Goal: Task Accomplishment & Management: Complete application form

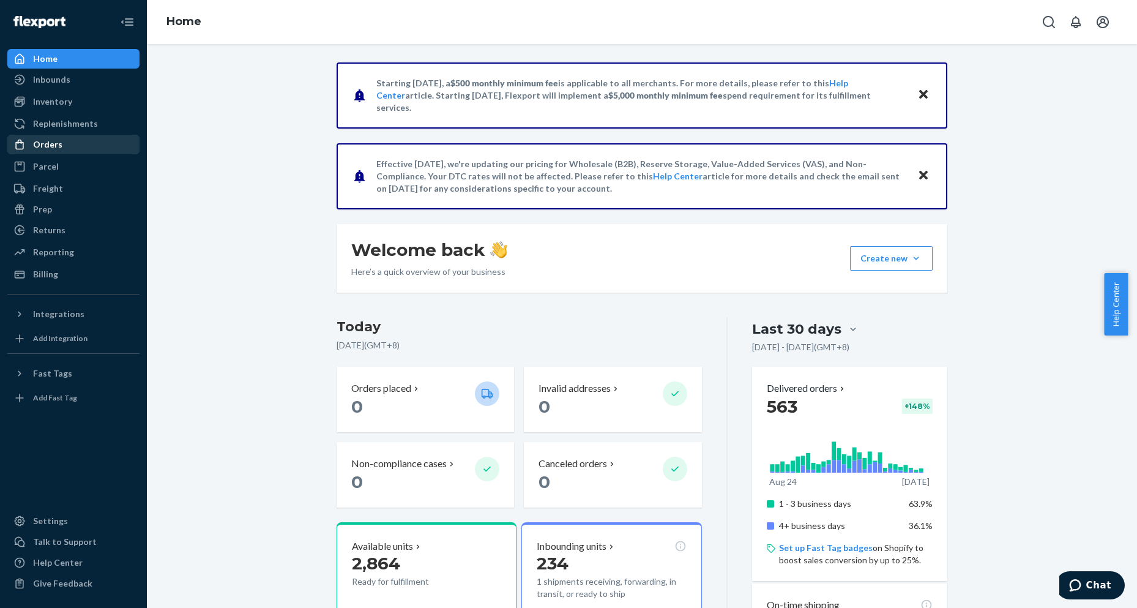
click at [70, 152] on div "Orders" at bounding box center [74, 144] width 130 height 17
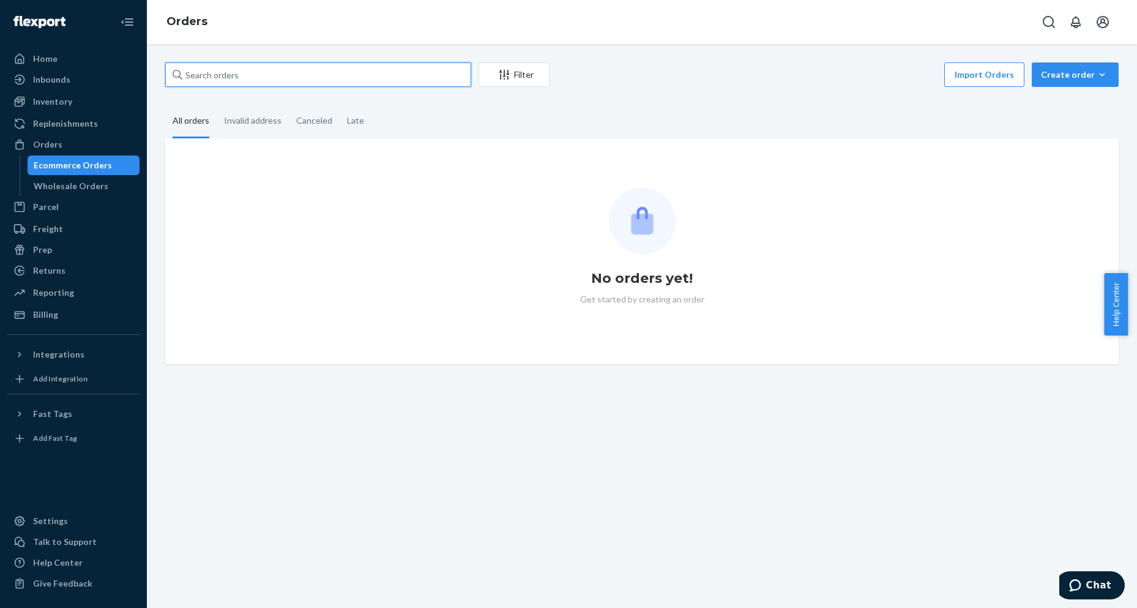
click at [316, 73] on input "text" at bounding box center [318, 74] width 306 height 24
paste input "136880244"
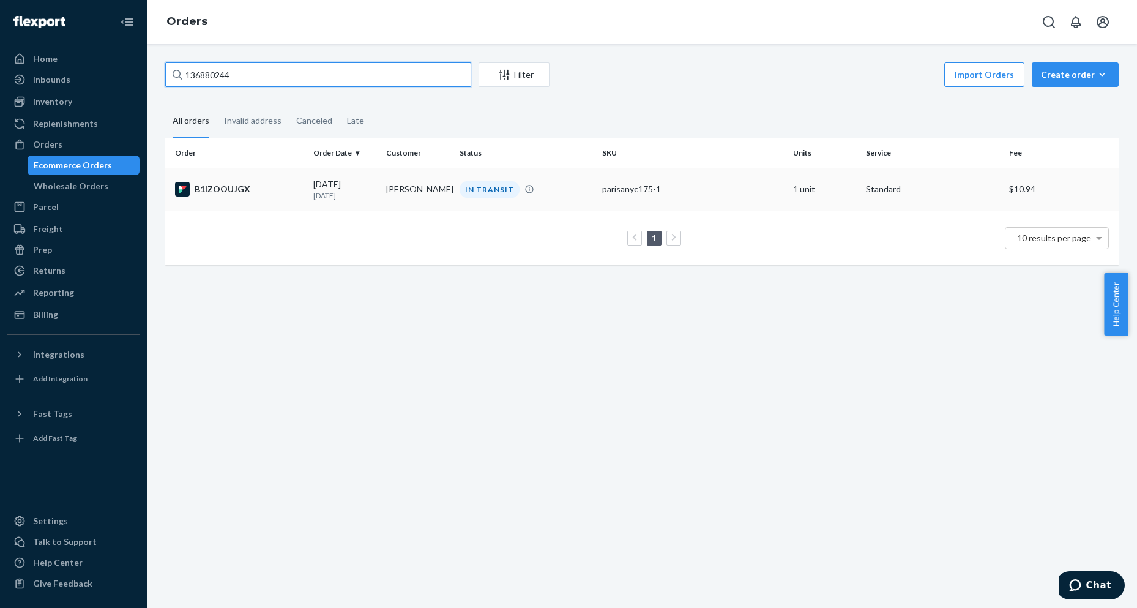
type input "136880244"
click at [217, 193] on div "B1IZOOUJGX" at bounding box center [239, 189] width 129 height 15
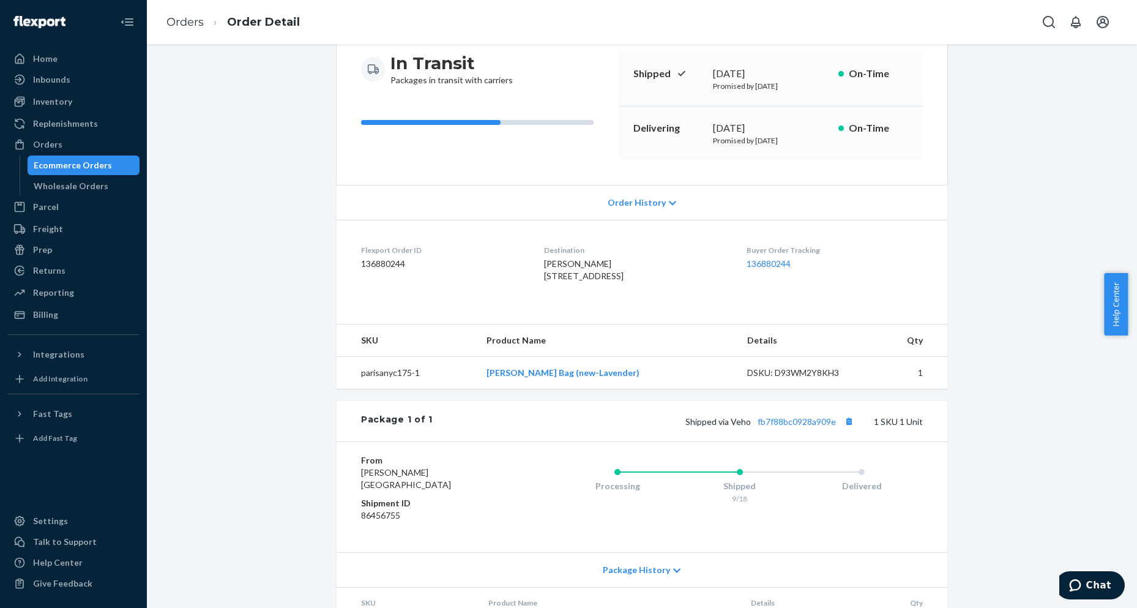
scroll to position [204, 0]
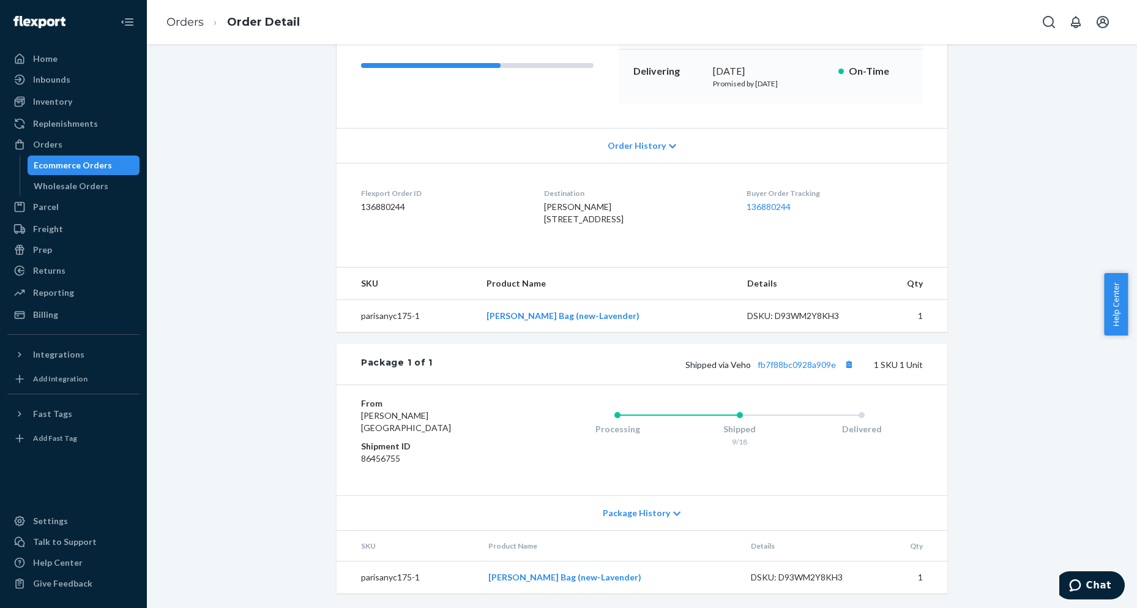
click at [559, 201] on span "[PERSON_NAME] [STREET_ADDRESS]" at bounding box center [584, 212] width 80 height 23
copy span "[PERSON_NAME]"
click at [660, 366] on div "Shipped via Veho fb7f88bc0928a909e 1 SKU 1 Unit" at bounding box center [678, 364] width 490 height 16
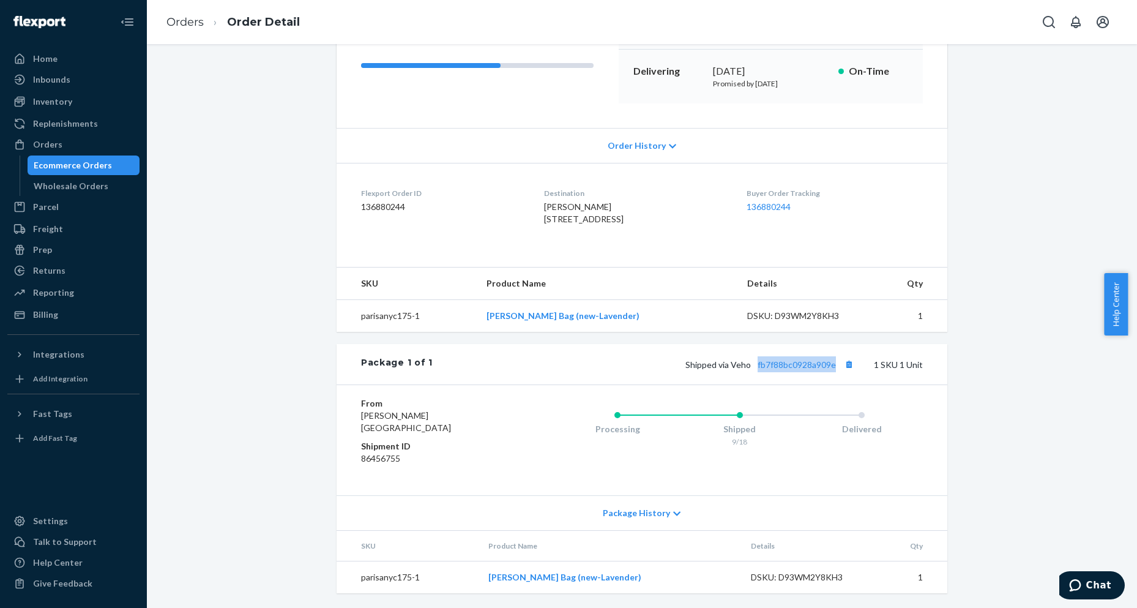
drag, startPoint x: 755, startPoint y: 372, endPoint x: 833, endPoint y: 372, distance: 78.4
click at [833, 372] on div "Shipped via Veho fb7f88bc0928a909e 1 SKU 1 Unit" at bounding box center [678, 364] width 490 height 16
copy link "fb7f88bc0928a909e"
click at [1082, 585] on icon "Chat" at bounding box center [1075, 585] width 12 height 12
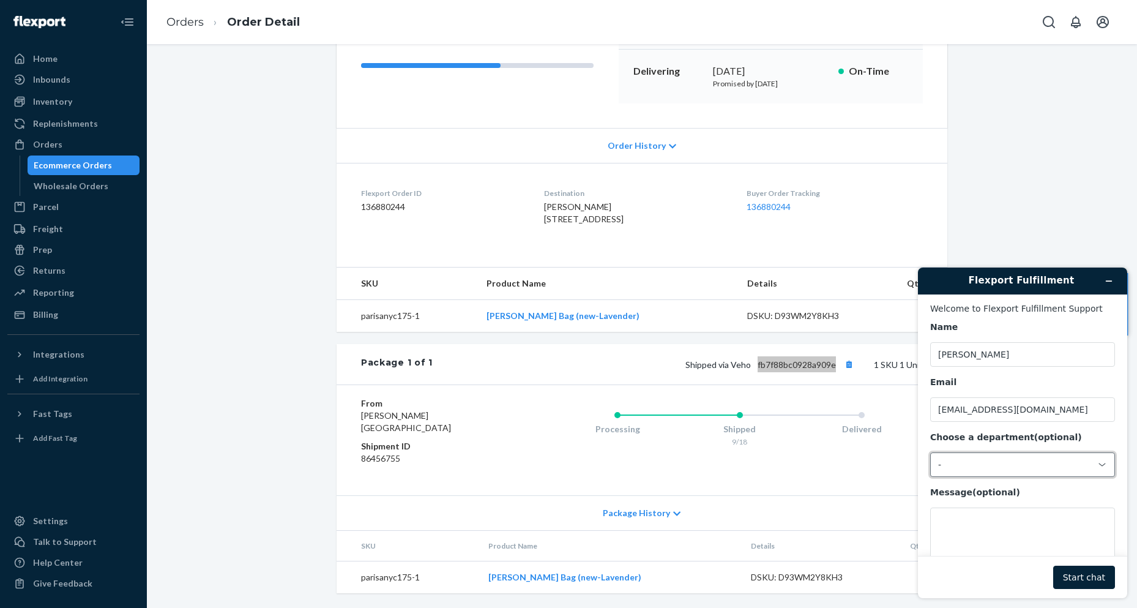
click at [982, 459] on div "-" at bounding box center [1022, 464] width 185 height 24
click at [987, 514] on li "Messaging (Chat Team)" at bounding box center [1021, 517] width 180 height 22
click at [1023, 548] on textarea "Message (optional)" at bounding box center [1022, 541] width 185 height 69
paste textarea "#27417"
type textarea "#27417"
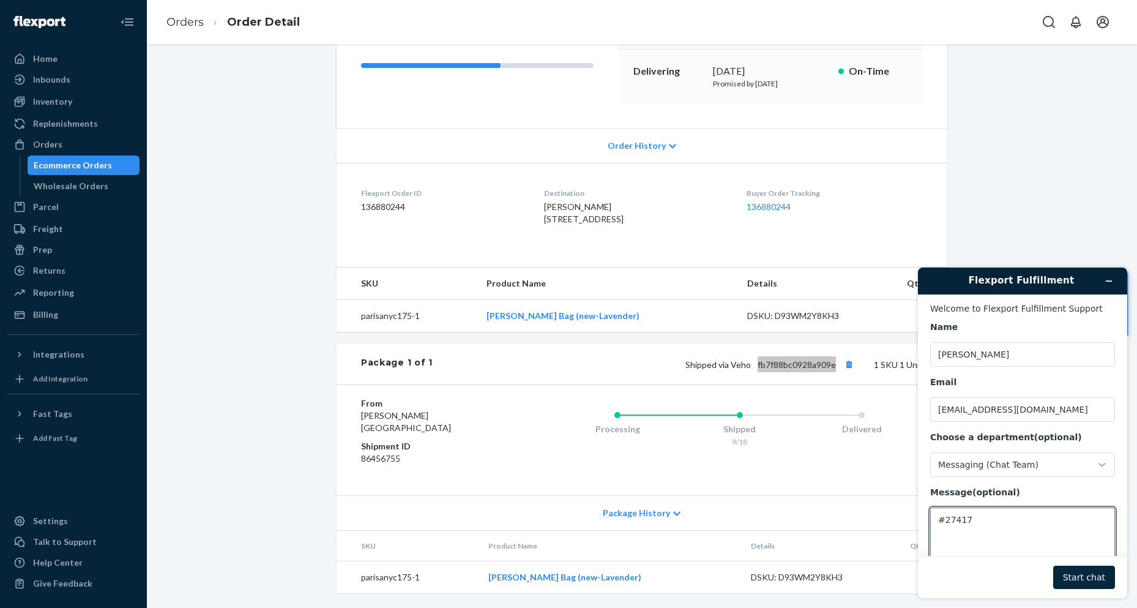
click at [1090, 578] on button "Start chat" at bounding box center [1084, 577] width 62 height 23
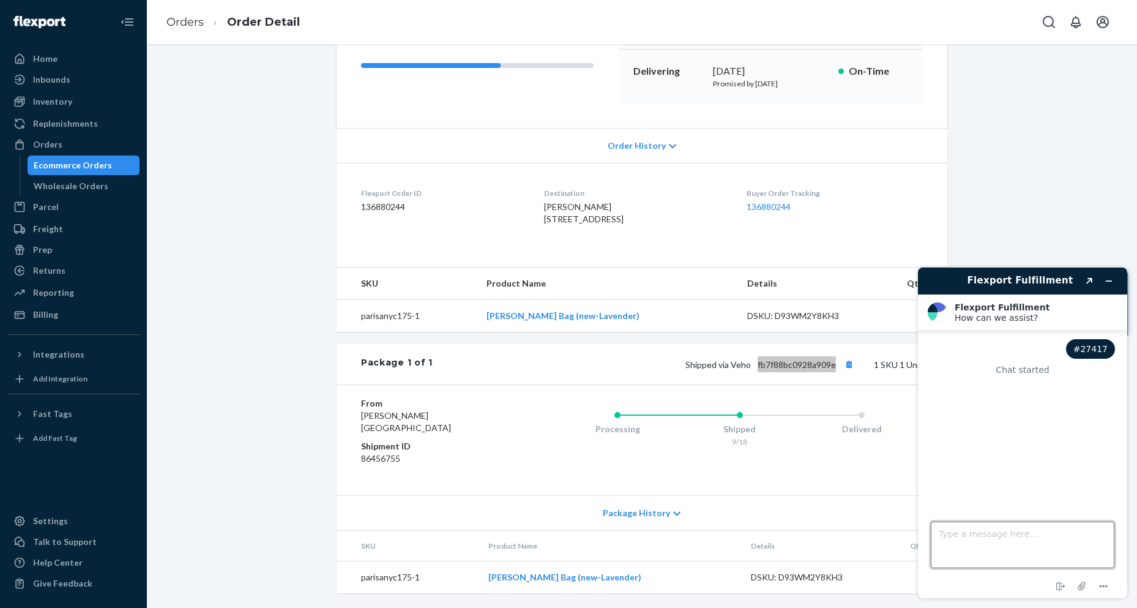
click at [1042, 549] on textarea "Type a message here..." at bounding box center [1023, 545] width 184 height 47
type textarea "Update on this order please"
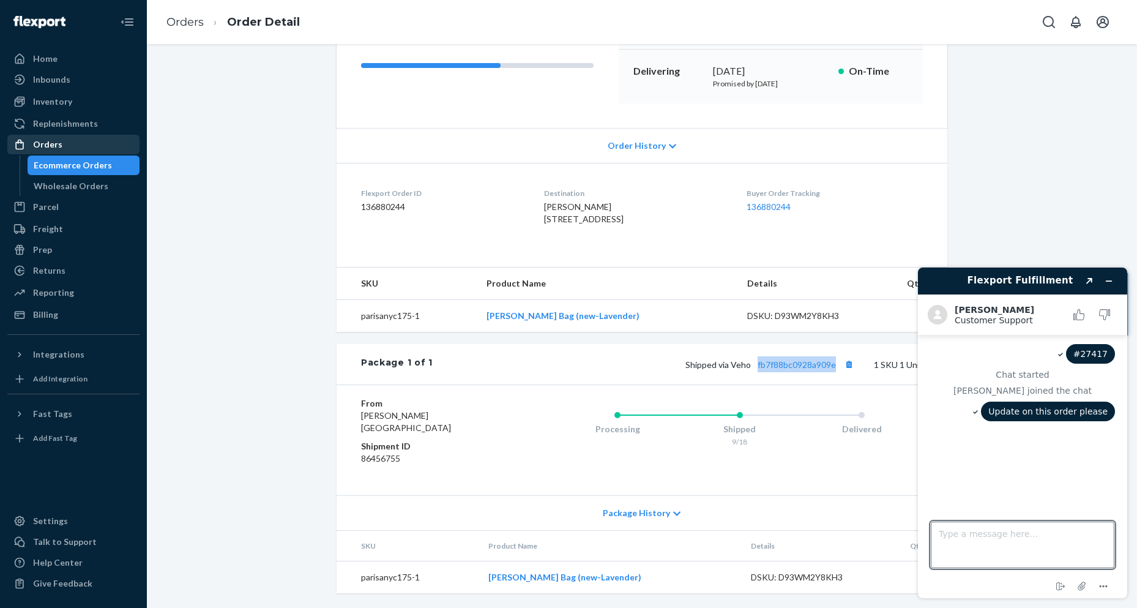
click at [67, 146] on div "Orders" at bounding box center [74, 144] width 130 height 17
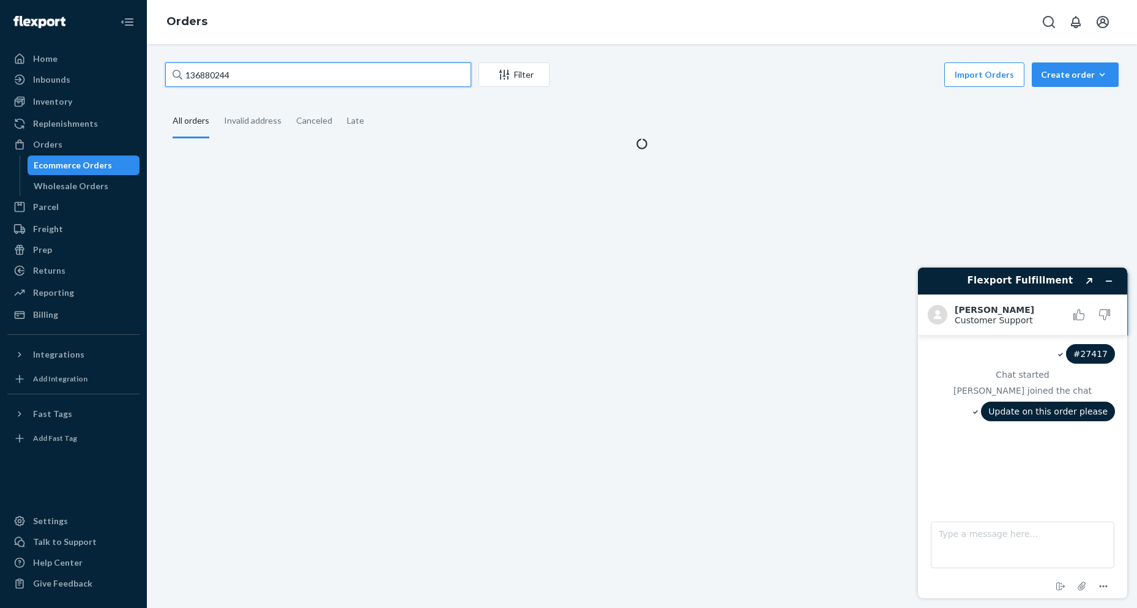
click at [317, 81] on input "136880244" at bounding box center [318, 74] width 306 height 24
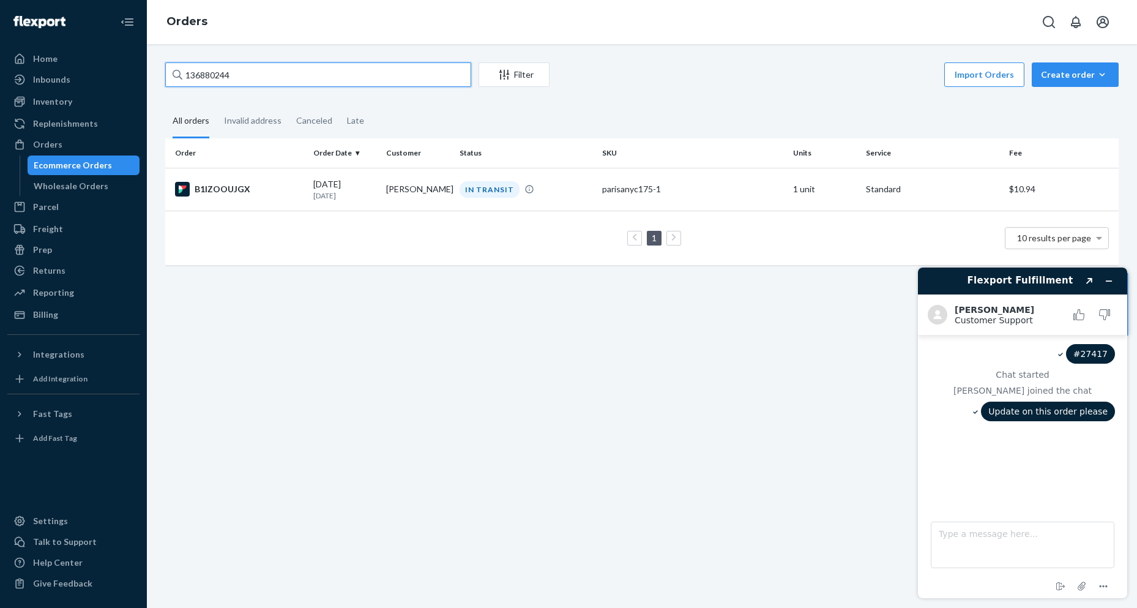
paste input "#27417"
type input "#27417"
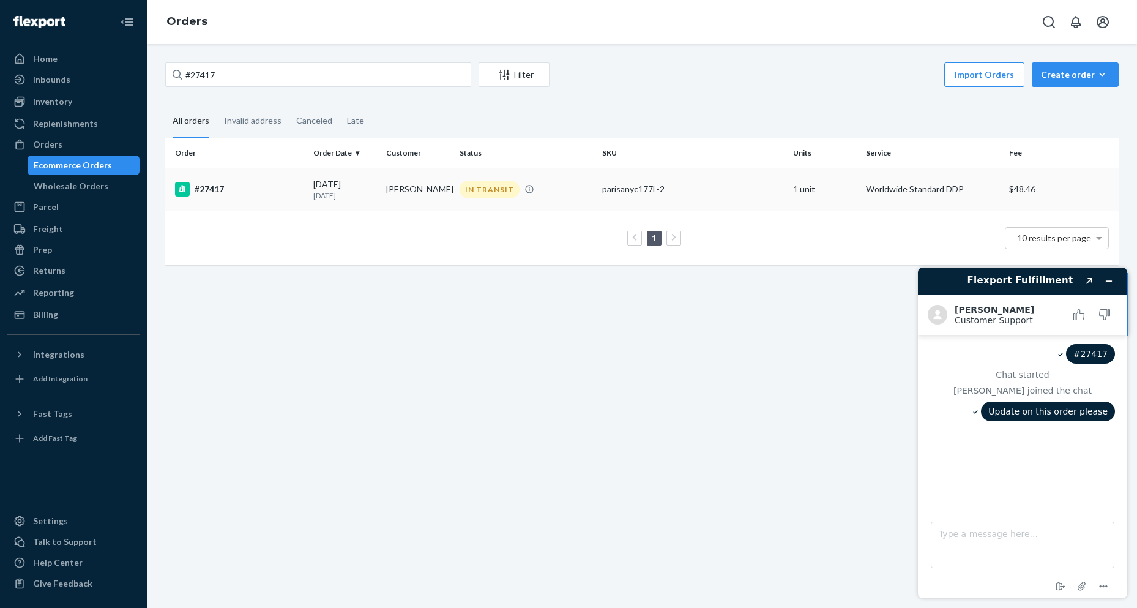
click at [200, 190] on div "#27417" at bounding box center [239, 189] width 129 height 15
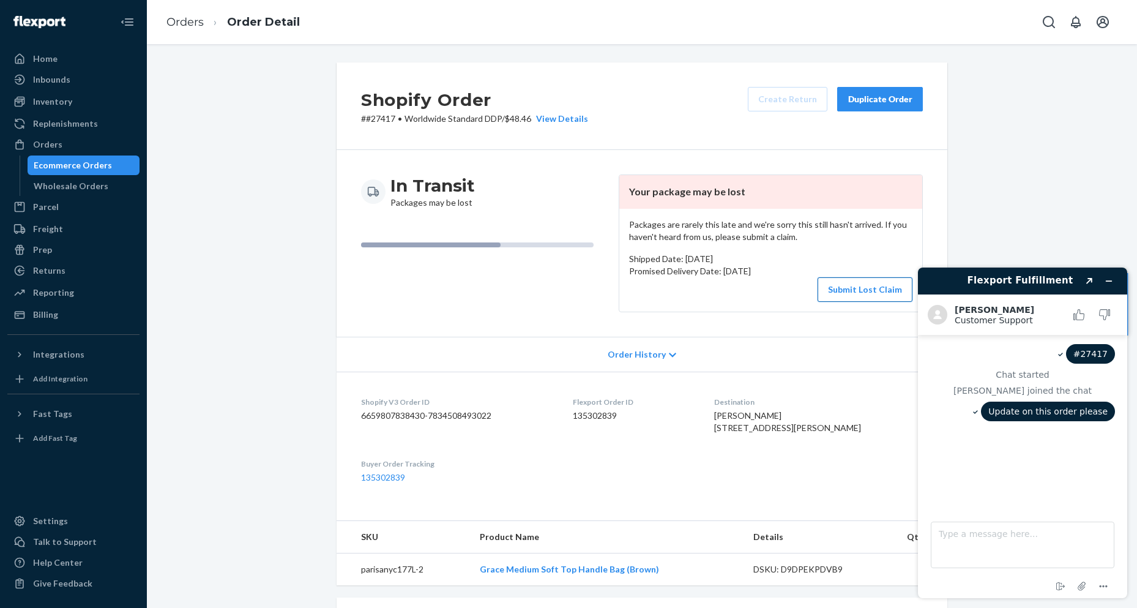
click at [832, 291] on button "Submit Lost Claim" at bounding box center [865, 289] width 95 height 24
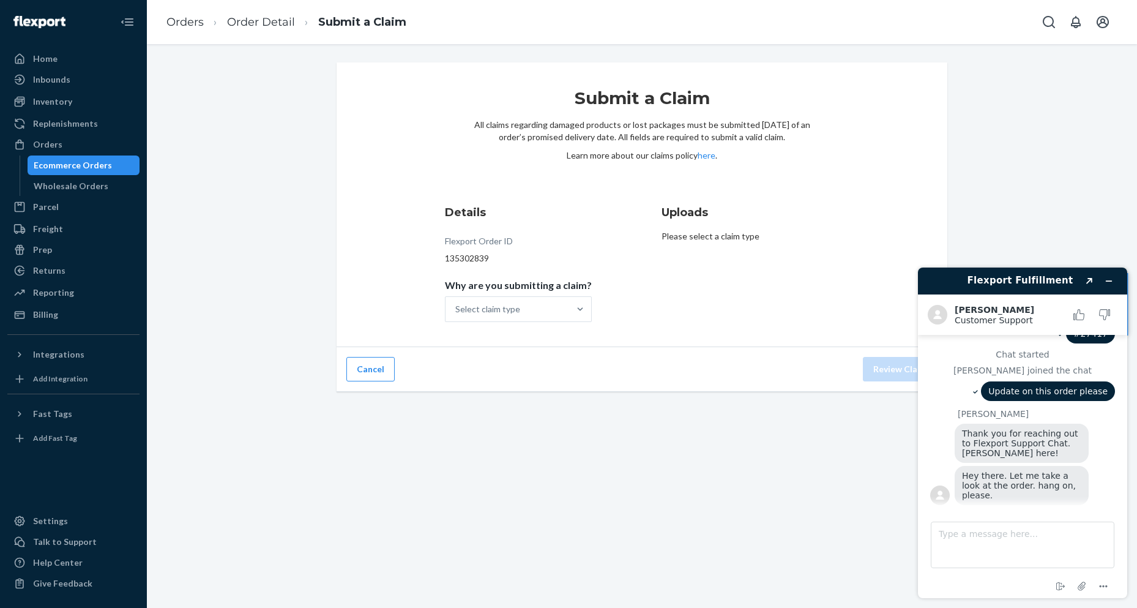
scroll to position [20, 0]
drag, startPoint x: 313, startPoint y: 110, endPoint x: 318, endPoint y: 94, distance: 17.2
click at [314, 110] on div "Submit a Claim All claims regarding damaged products or lost packages must be s…" at bounding box center [642, 226] width 972 height 329
click at [501, 299] on div "Select claim type" at bounding box center [508, 309] width 124 height 24
click at [457, 303] on input "Why are you submitting a claim? Select claim type" at bounding box center [455, 309] width 1 height 12
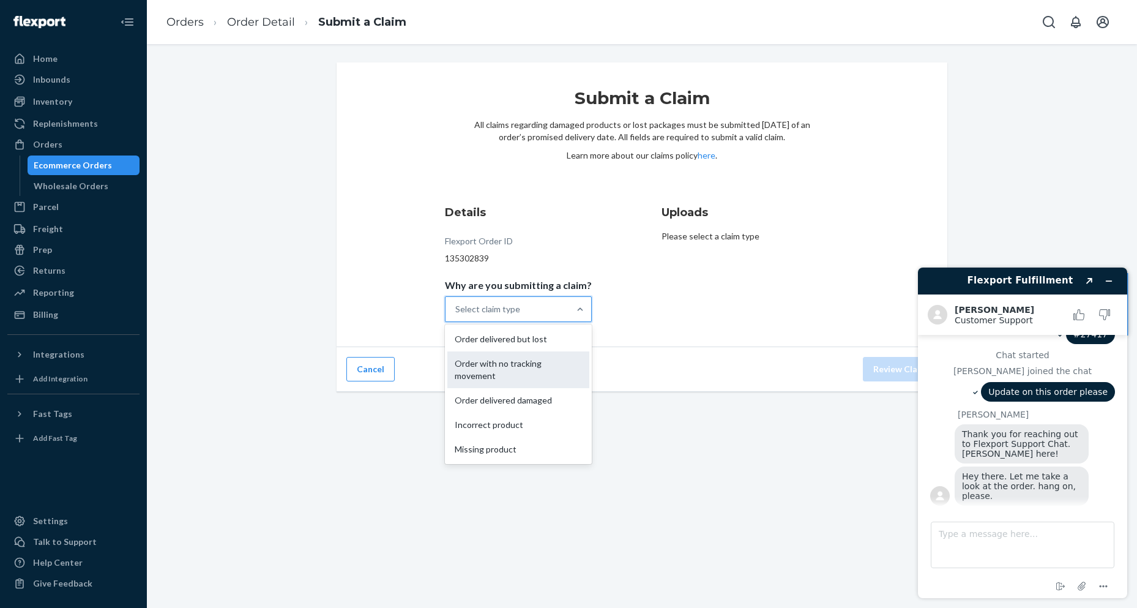
click at [501, 371] on div "Order with no tracking movement" at bounding box center [518, 369] width 142 height 37
click at [457, 315] on input "Why are you submitting a claim? option Order with no tracking movement focused,…" at bounding box center [455, 309] width 1 height 12
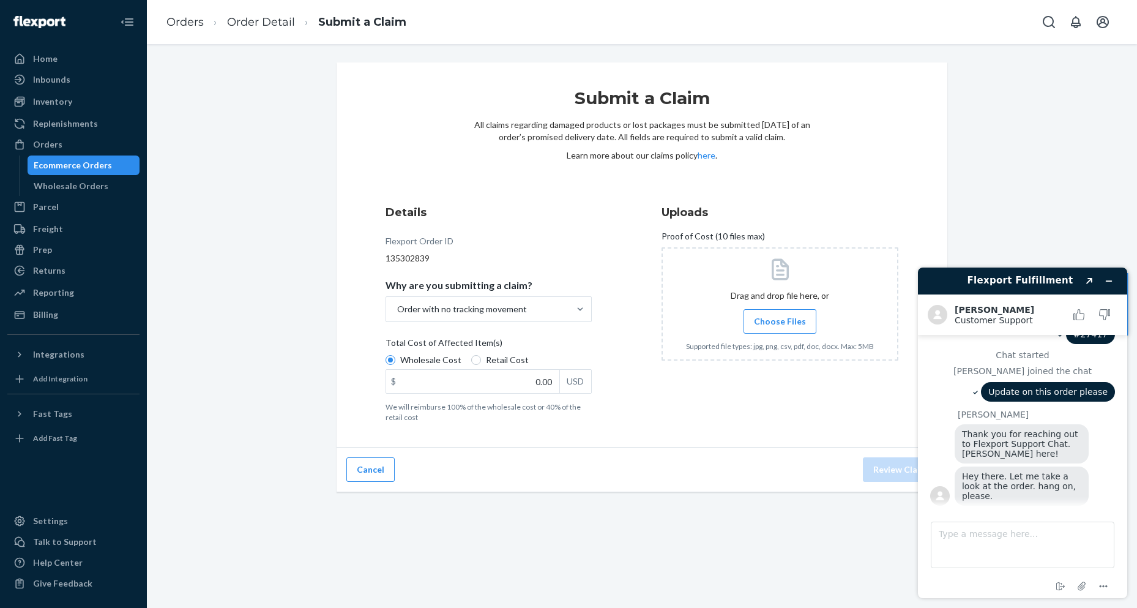
click at [486, 363] on span "Retail Cost" at bounding box center [507, 360] width 43 height 12
click at [481, 363] on input "Retail Cost" at bounding box center [476, 360] width 10 height 10
radio input "true"
radio input "false"
click at [1019, 537] on textarea "Type a message here..." at bounding box center [1023, 545] width 184 height 47
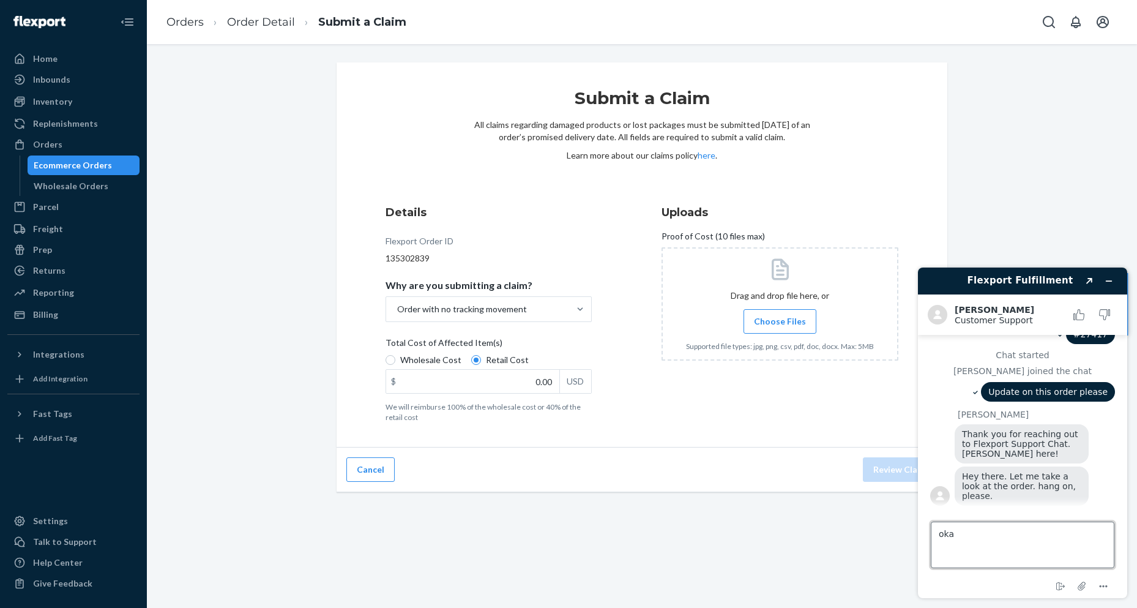
type textarea "okay"
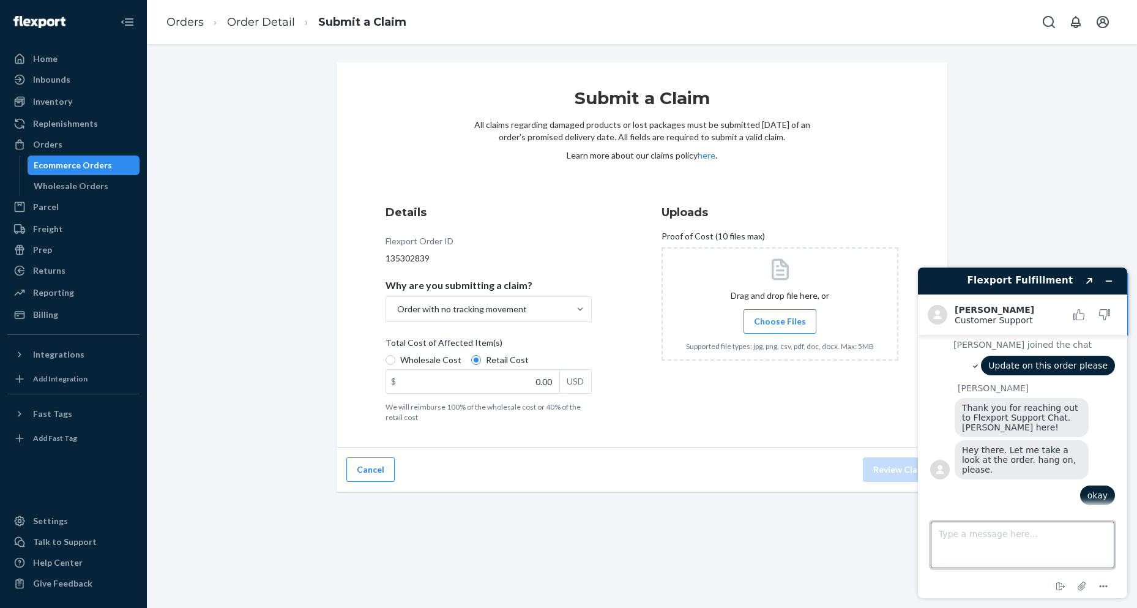
scroll to position [45, 0]
click at [500, 386] on input "0.00" at bounding box center [472, 381] width 173 height 23
type input "438.00"
click at [626, 464] on div "Cancel Review Claim" at bounding box center [642, 469] width 611 height 45
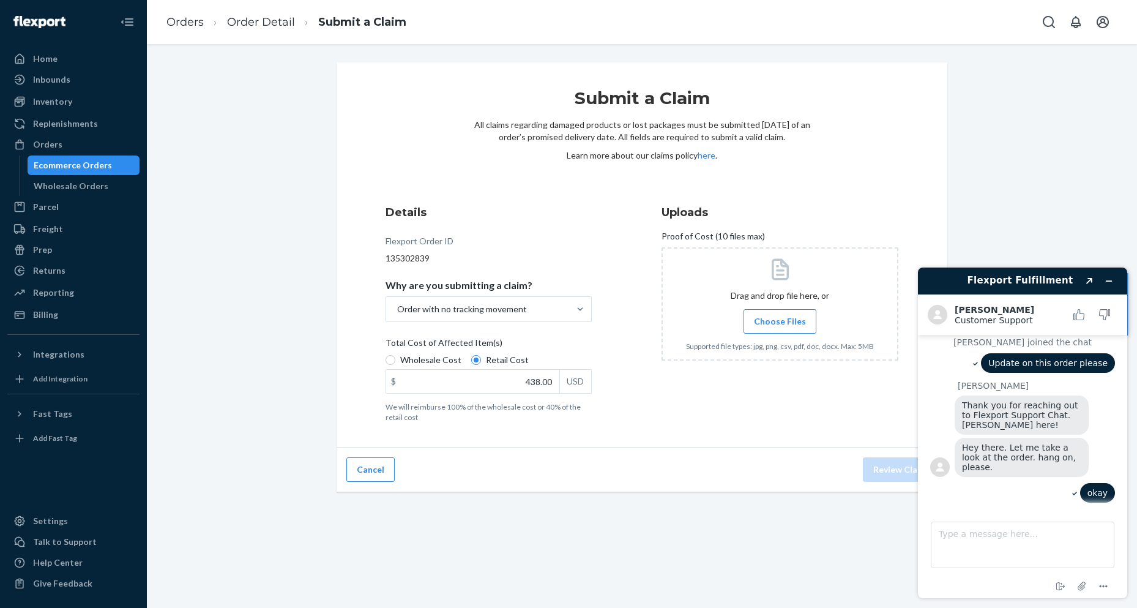
click at [772, 321] on span "Choose Files" at bounding box center [780, 321] width 52 height 12
click at [780, 321] on input "Choose Files" at bounding box center [780, 321] width 1 height 13
click at [881, 468] on button "Review Claim" at bounding box center [900, 469] width 75 height 24
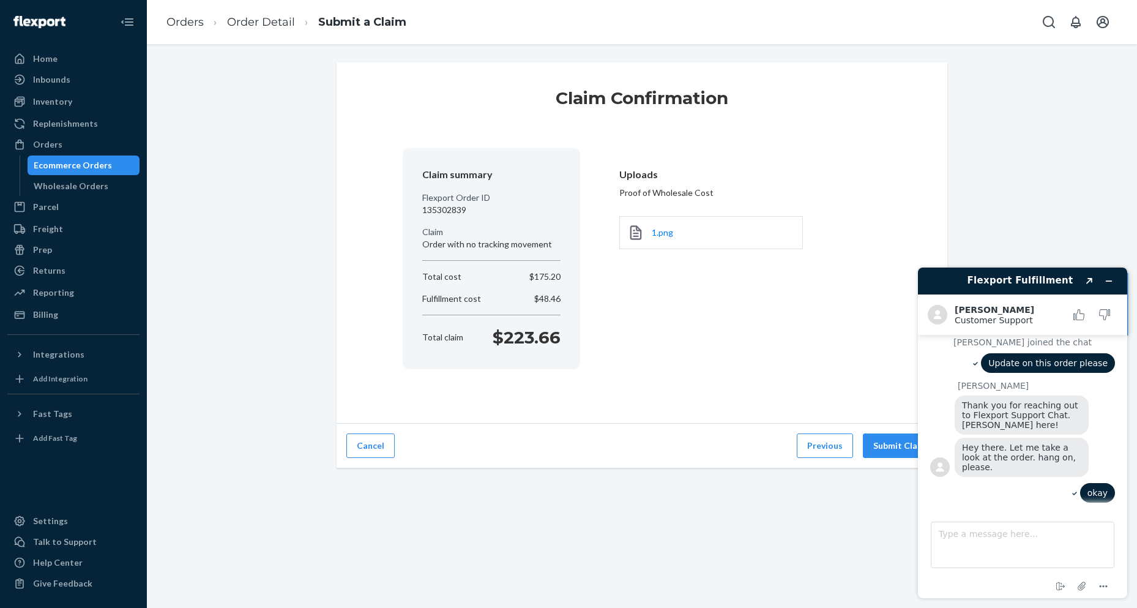
click at [661, 402] on div "Claim Confirmation Claim summary Flexport Order ID 135302839 Claim Order with n…" at bounding box center [642, 242] width 611 height 361
click at [888, 457] on button "Submit Claim" at bounding box center [900, 445] width 75 height 24
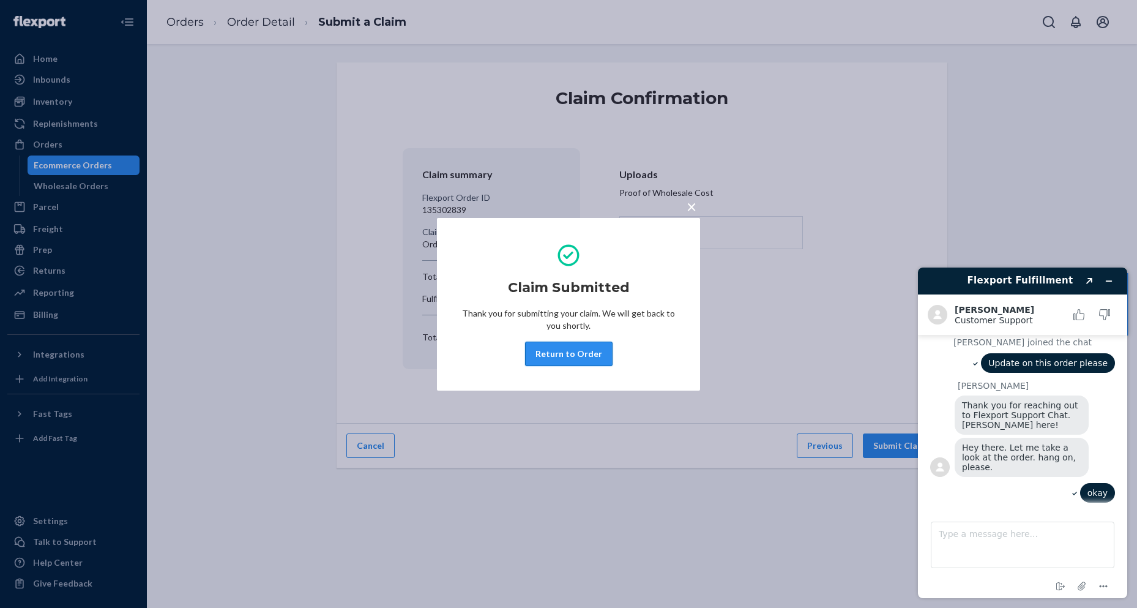
click at [564, 349] on button "Return to Order" at bounding box center [569, 354] width 88 height 24
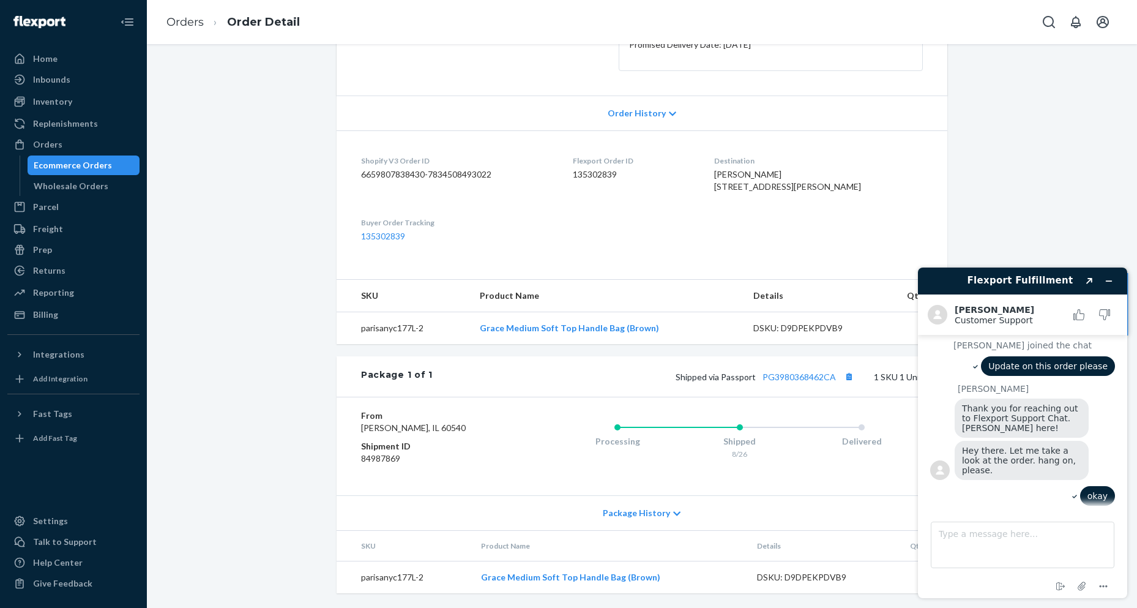
scroll to position [88, 0]
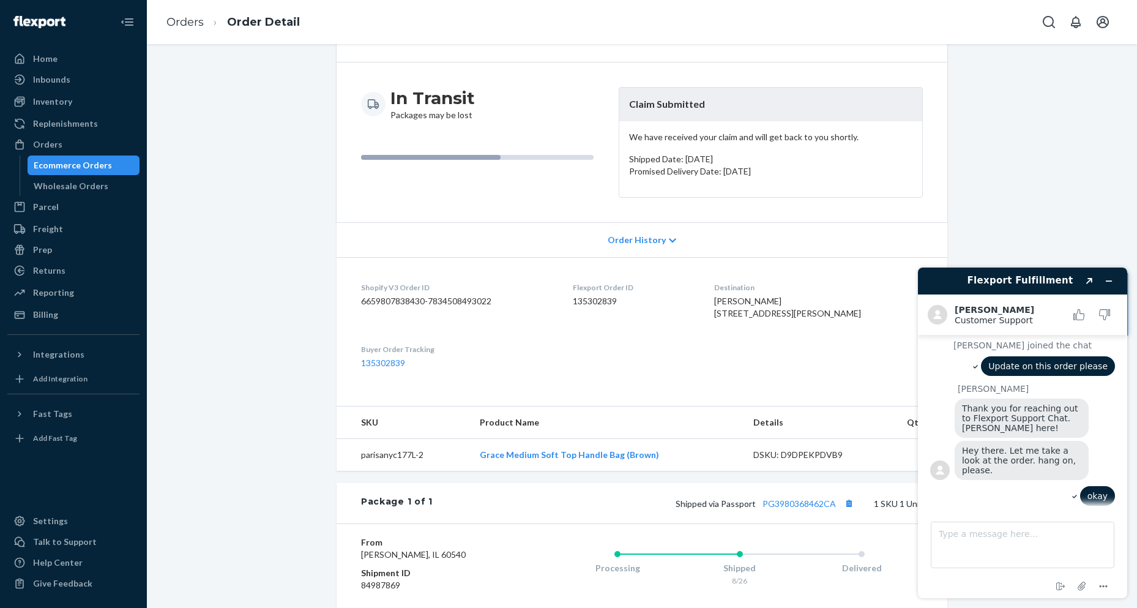
click at [751, 301] on span "[PERSON_NAME] [STREET_ADDRESS][PERSON_NAME]" at bounding box center [787, 307] width 147 height 23
copy span "[PERSON_NAME]"
click at [65, 143] on div "Orders" at bounding box center [74, 144] width 130 height 17
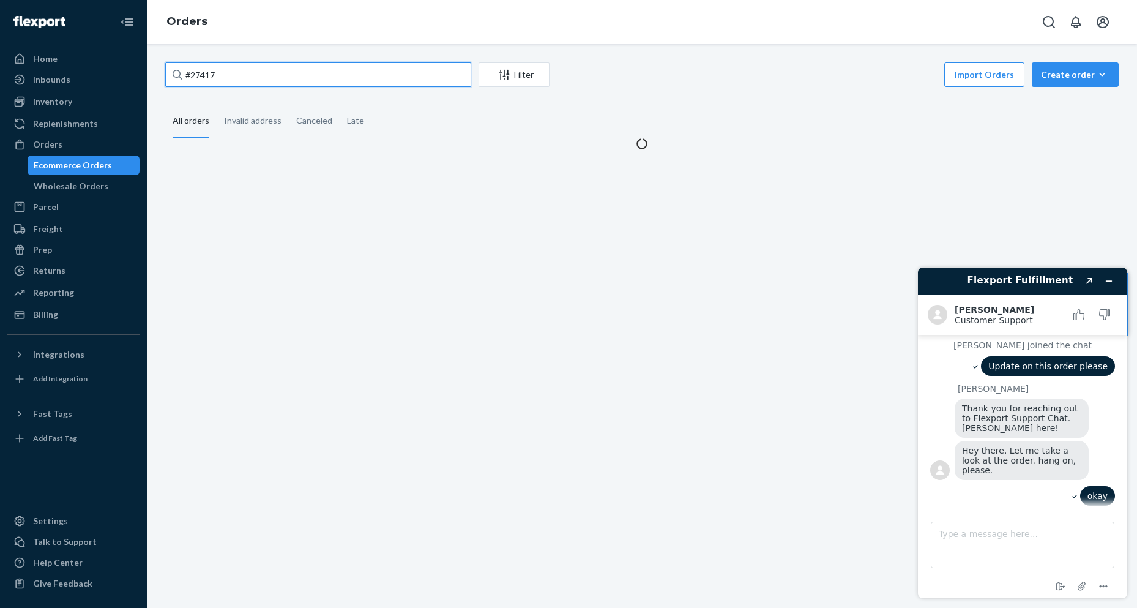
click at [341, 77] on input "#27417" at bounding box center [318, 74] width 306 height 24
paste input "[PERSON_NAME]"
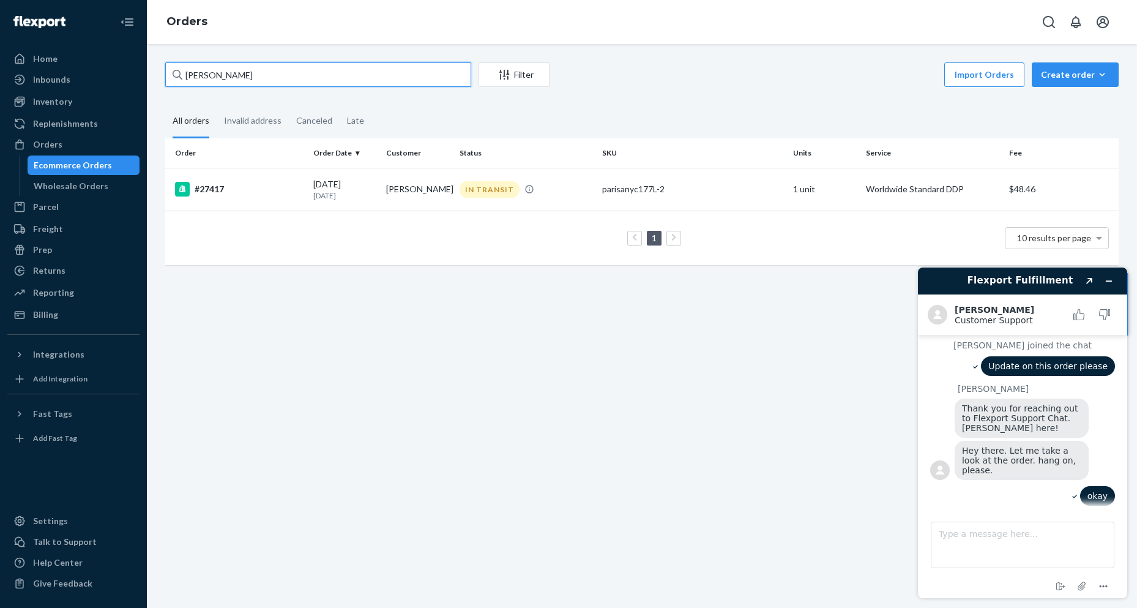
type input "[PERSON_NAME]"
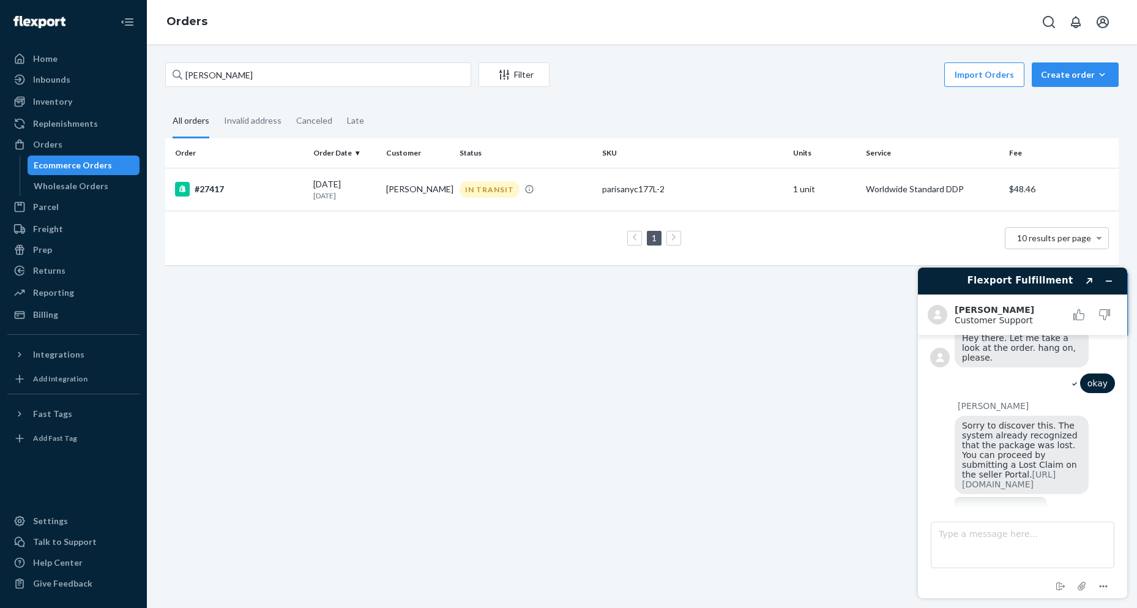
scroll to position [230, 0]
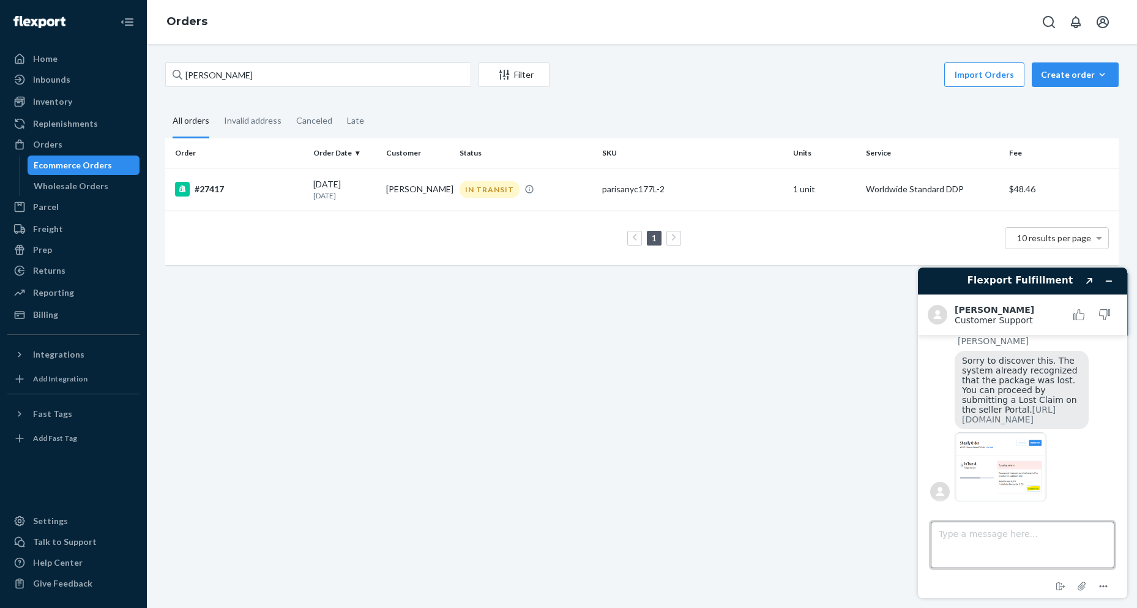
click at [982, 549] on textarea "Type a message here..." at bounding box center [1023, 545] width 184 height 47
type textarea "Is it now safe to send a reshipment?"
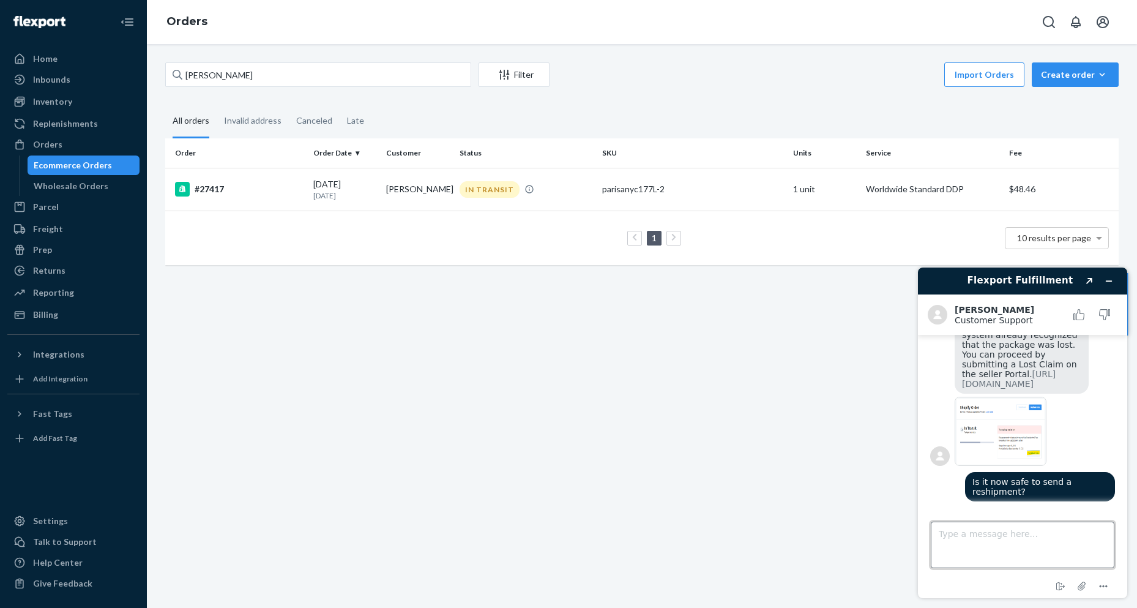
scroll to position [266, 0]
click at [200, 188] on div "#27417" at bounding box center [239, 189] width 129 height 15
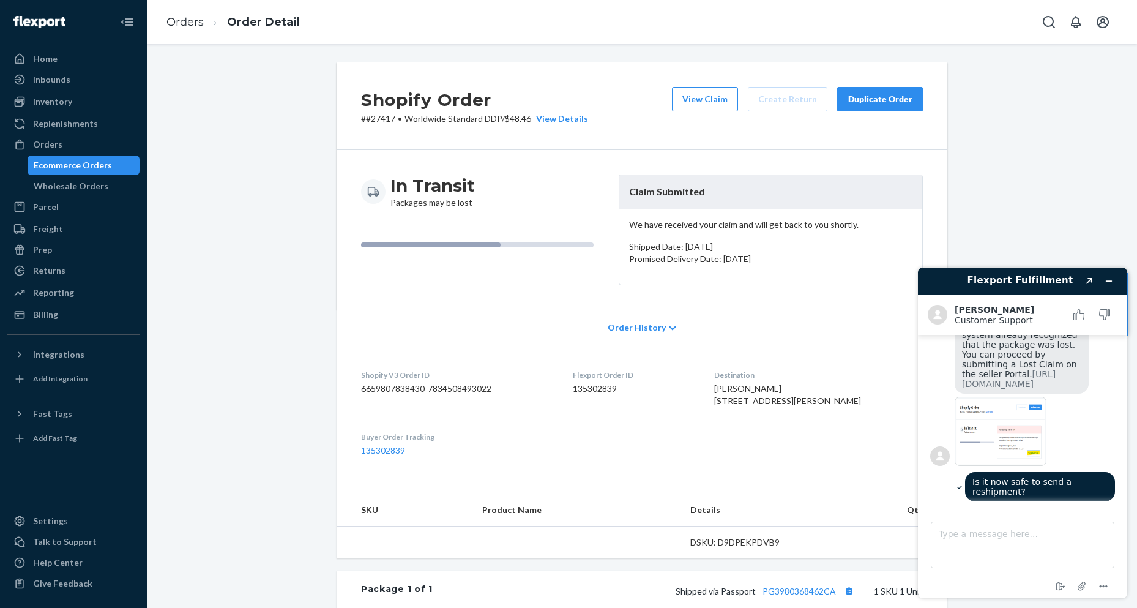
click at [879, 99] on div "Duplicate Order" at bounding box center [880, 99] width 65 height 12
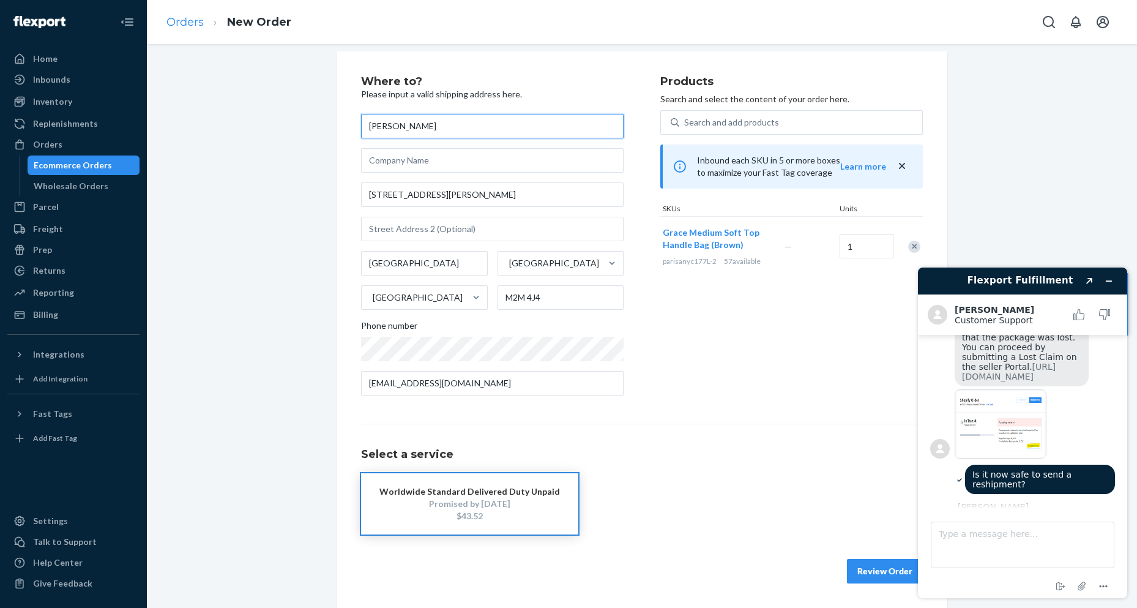
scroll to position [310, 0]
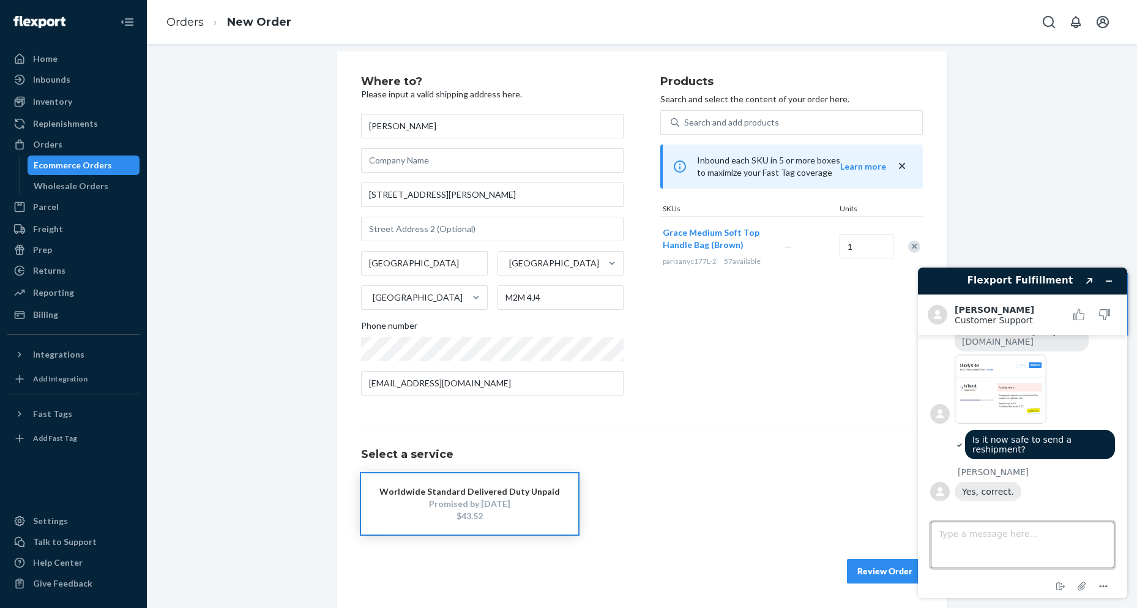
click at [993, 545] on textarea "Type a message here..." at bounding box center [1023, 545] width 184 height 47
type textarea "okay, thank you"
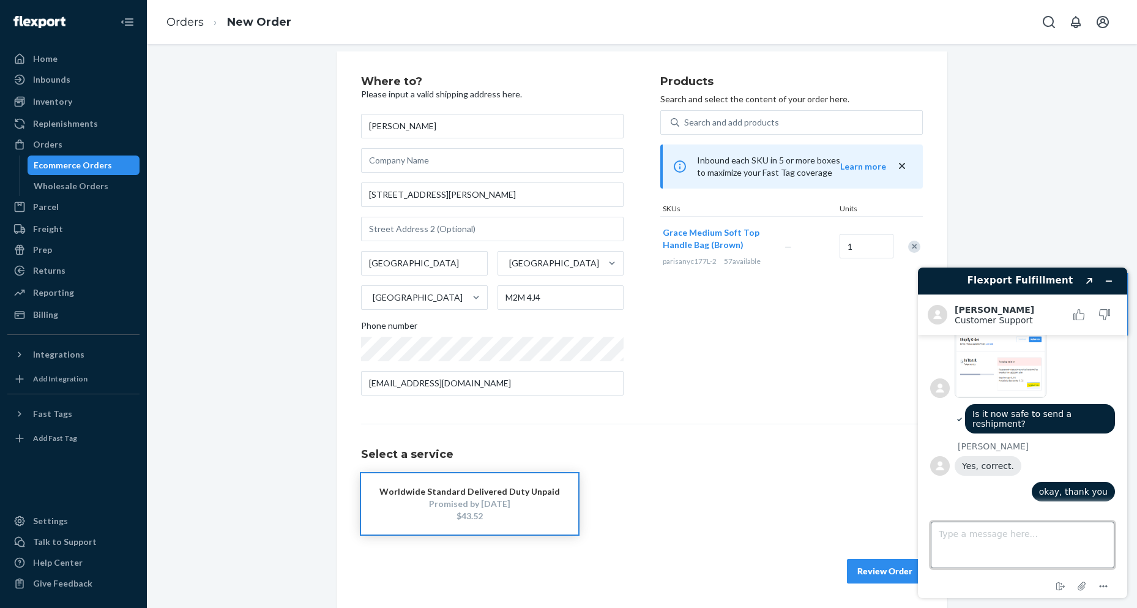
scroll to position [335, 0]
